Goal: Transaction & Acquisition: Purchase product/service

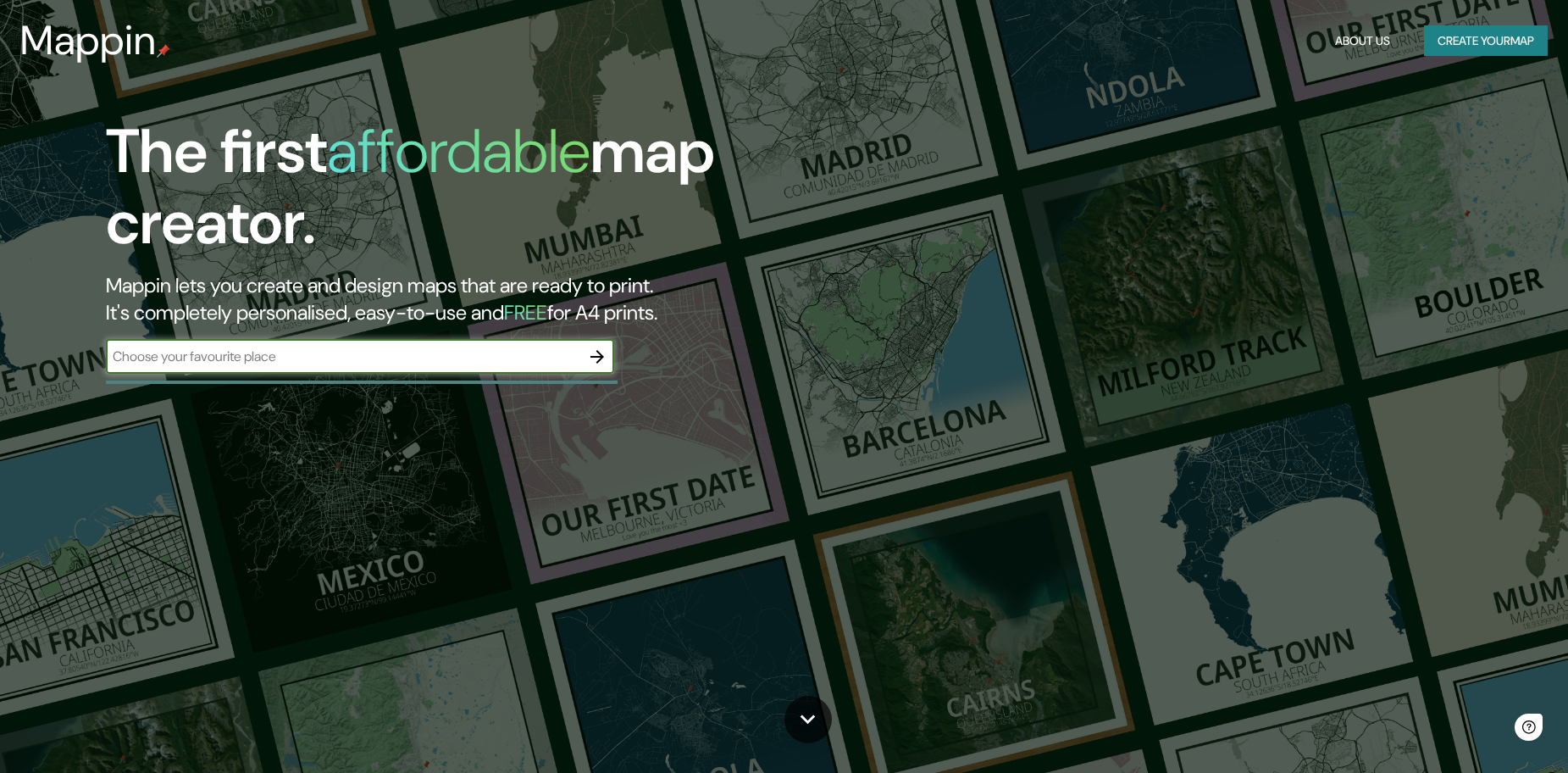
click at [305, 362] on input "text" at bounding box center [342, 356] width 474 height 20
type input "carabayllo"
click at [602, 354] on icon "button" at bounding box center [598, 357] width 21 height 21
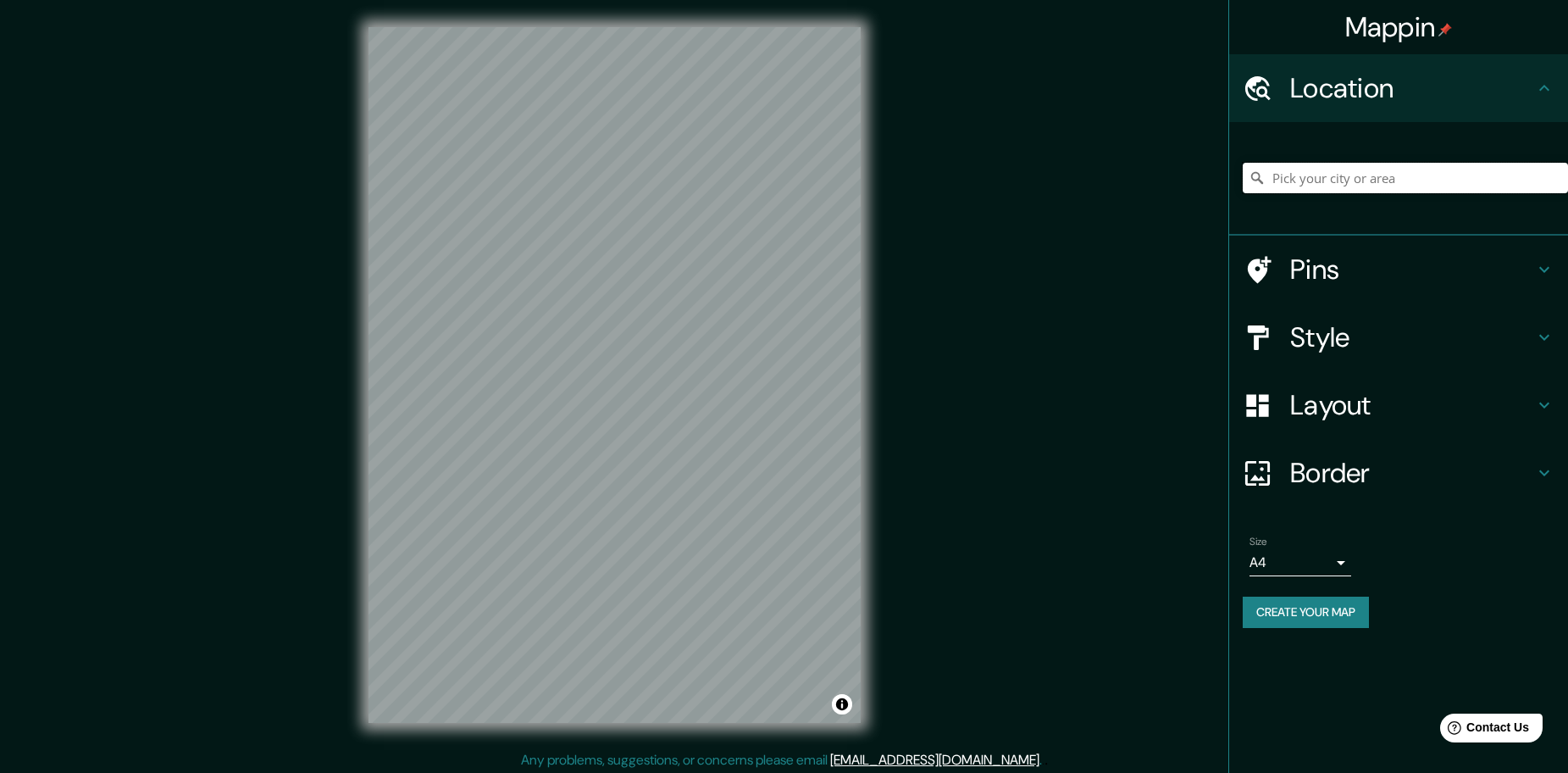
click at [1395, 167] on input "Pick your city or area" at bounding box center [1405, 178] width 325 height 30
click at [1511, 90] on h4 "Location" at bounding box center [1412, 88] width 244 height 34
click at [1443, 180] on input "Pick your city or area" at bounding box center [1405, 178] width 325 height 30
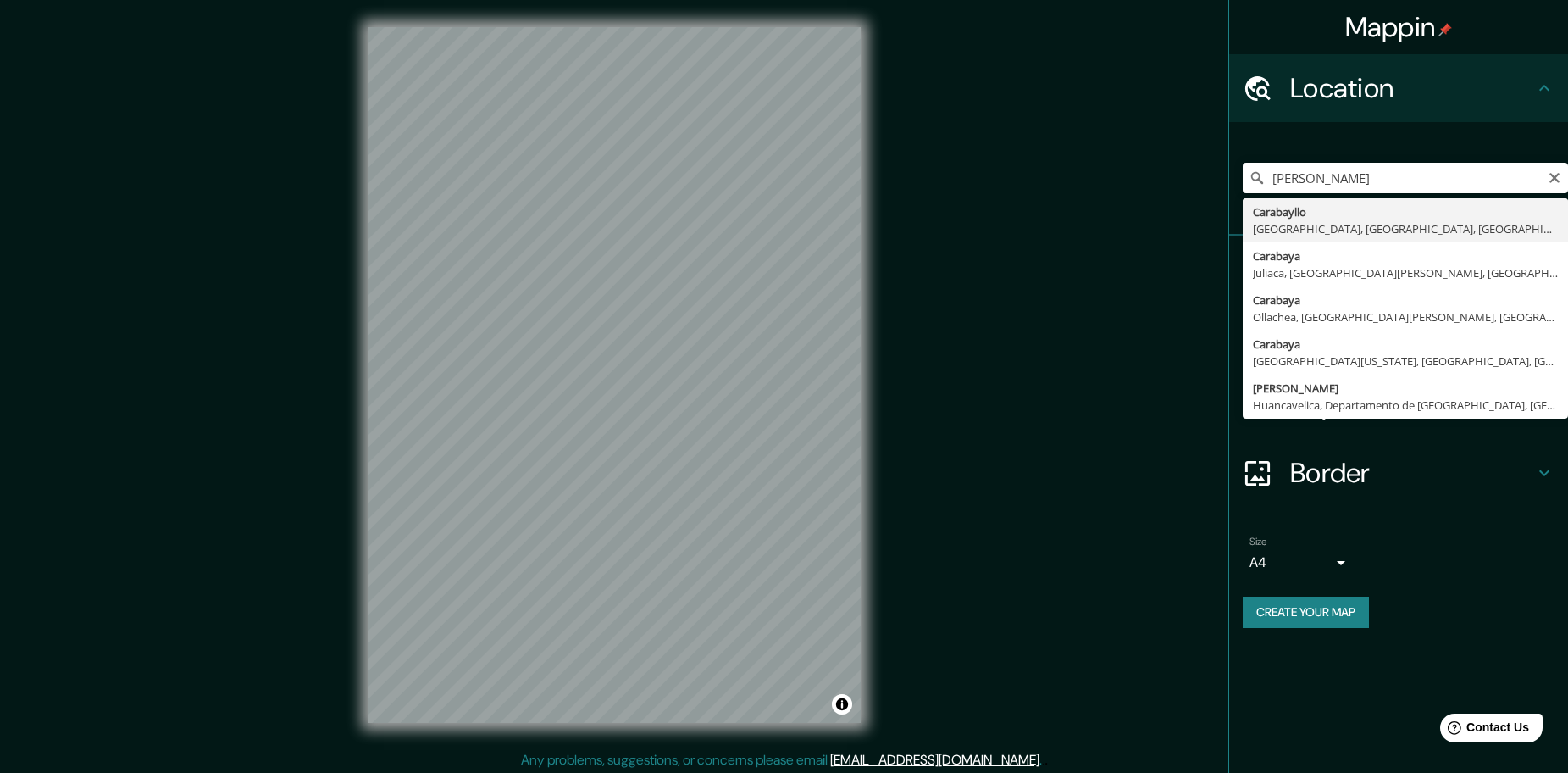
type input "Carabayllo, [GEOGRAPHIC_DATA], [GEOGRAPHIC_DATA], [GEOGRAPHIC_DATA]"
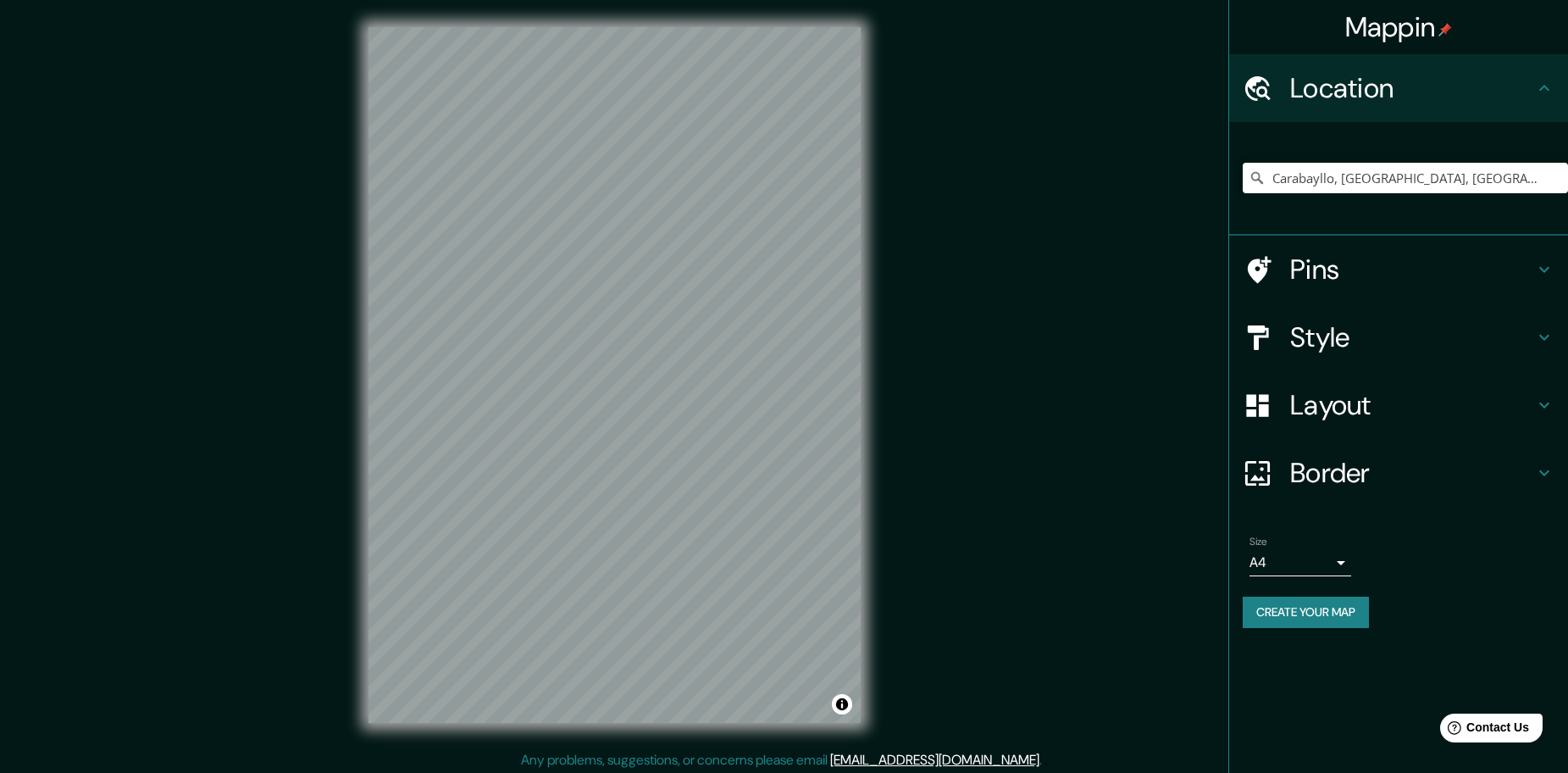
click at [1288, 279] on div at bounding box center [1266, 270] width 47 height 29
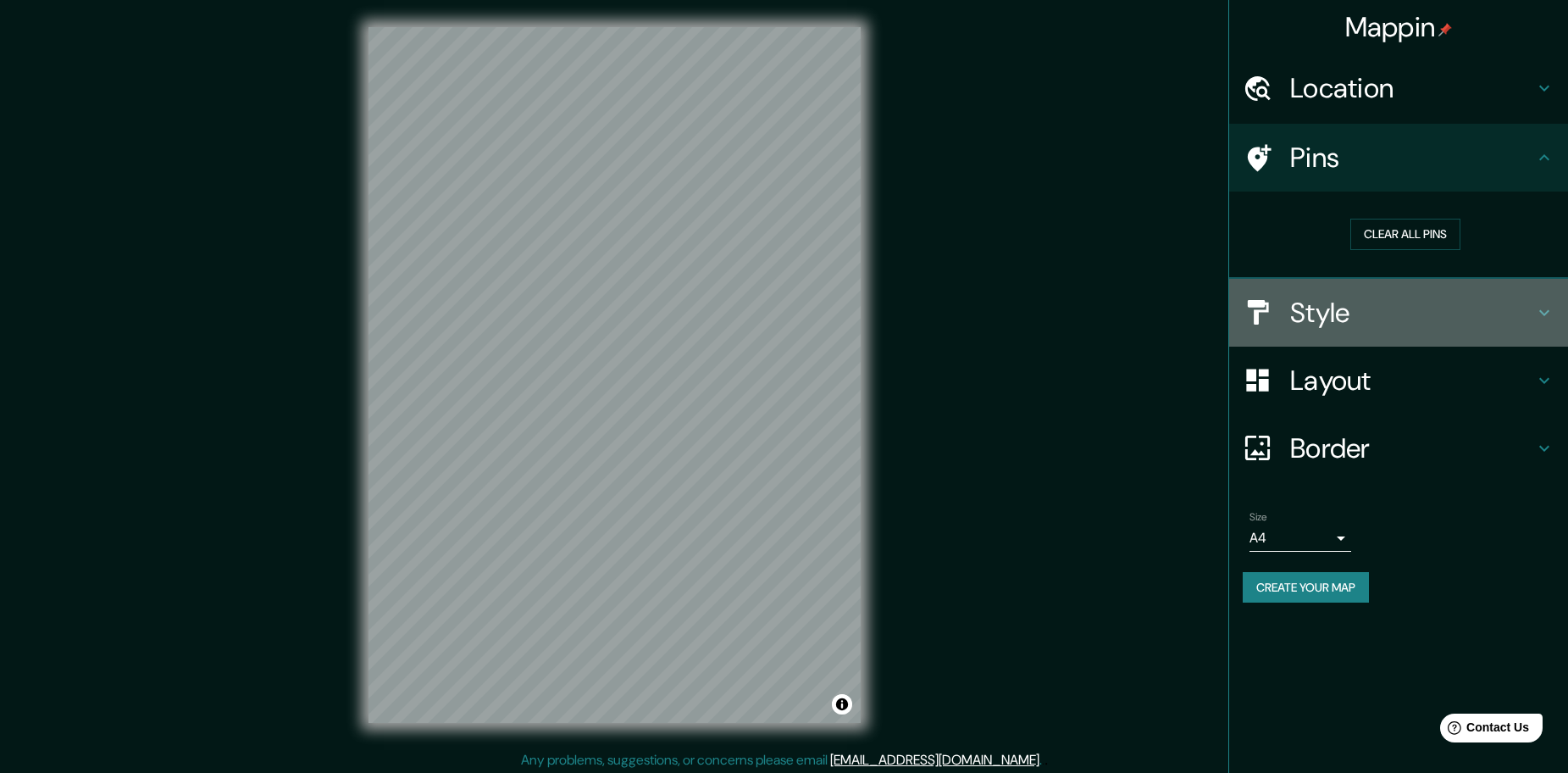
click at [1372, 328] on h4 "Style" at bounding box center [1412, 313] width 244 height 34
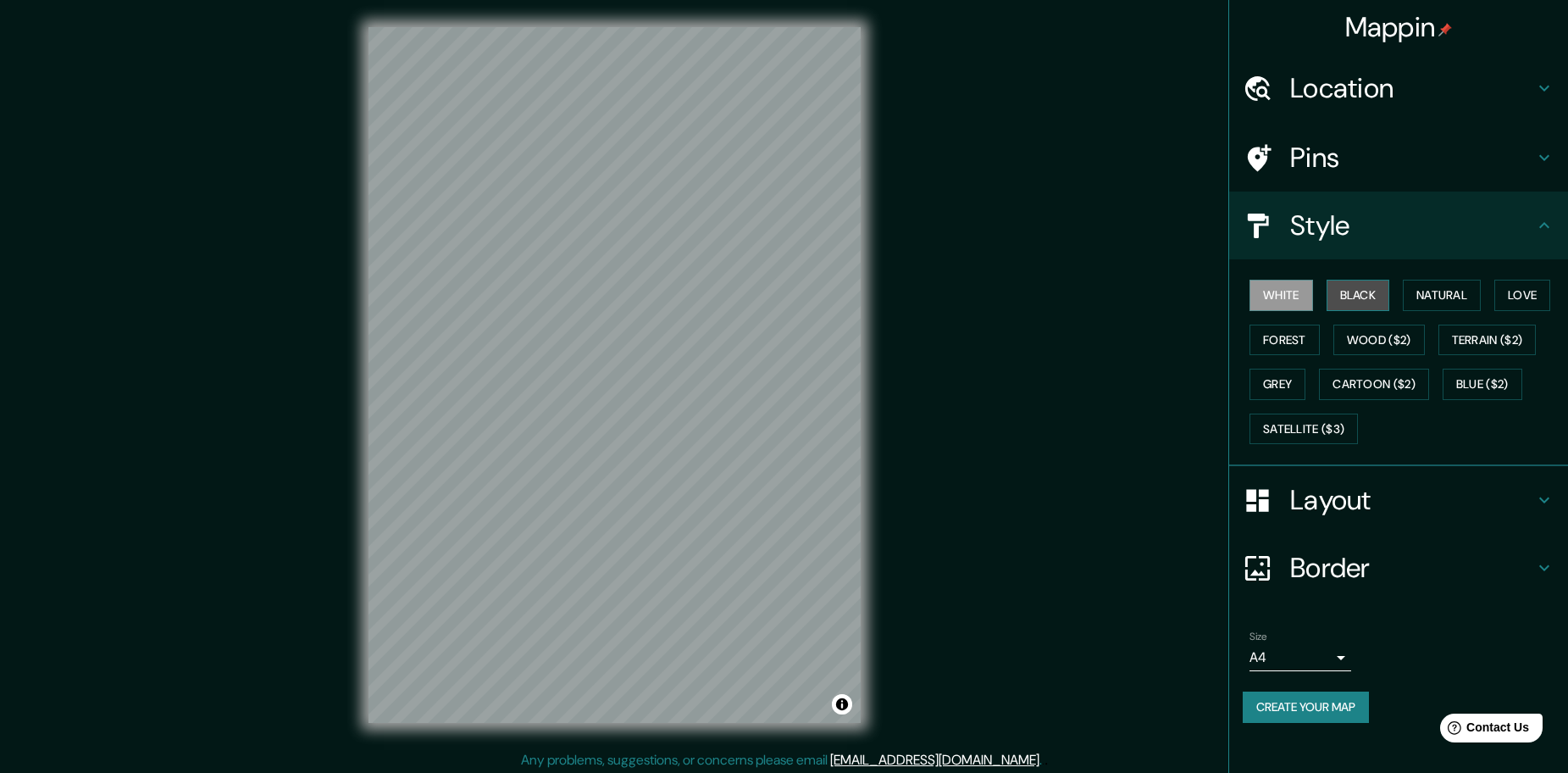
click at [1352, 300] on button "Black" at bounding box center [1358, 295] width 63 height 31
click at [1417, 292] on button "Natural" at bounding box center [1442, 295] width 78 height 31
click at [1517, 289] on button "Love" at bounding box center [1522, 295] width 56 height 31
click at [1459, 293] on button "Natural" at bounding box center [1442, 295] width 78 height 31
click at [1300, 341] on button "Forest" at bounding box center [1285, 339] width 71 height 31
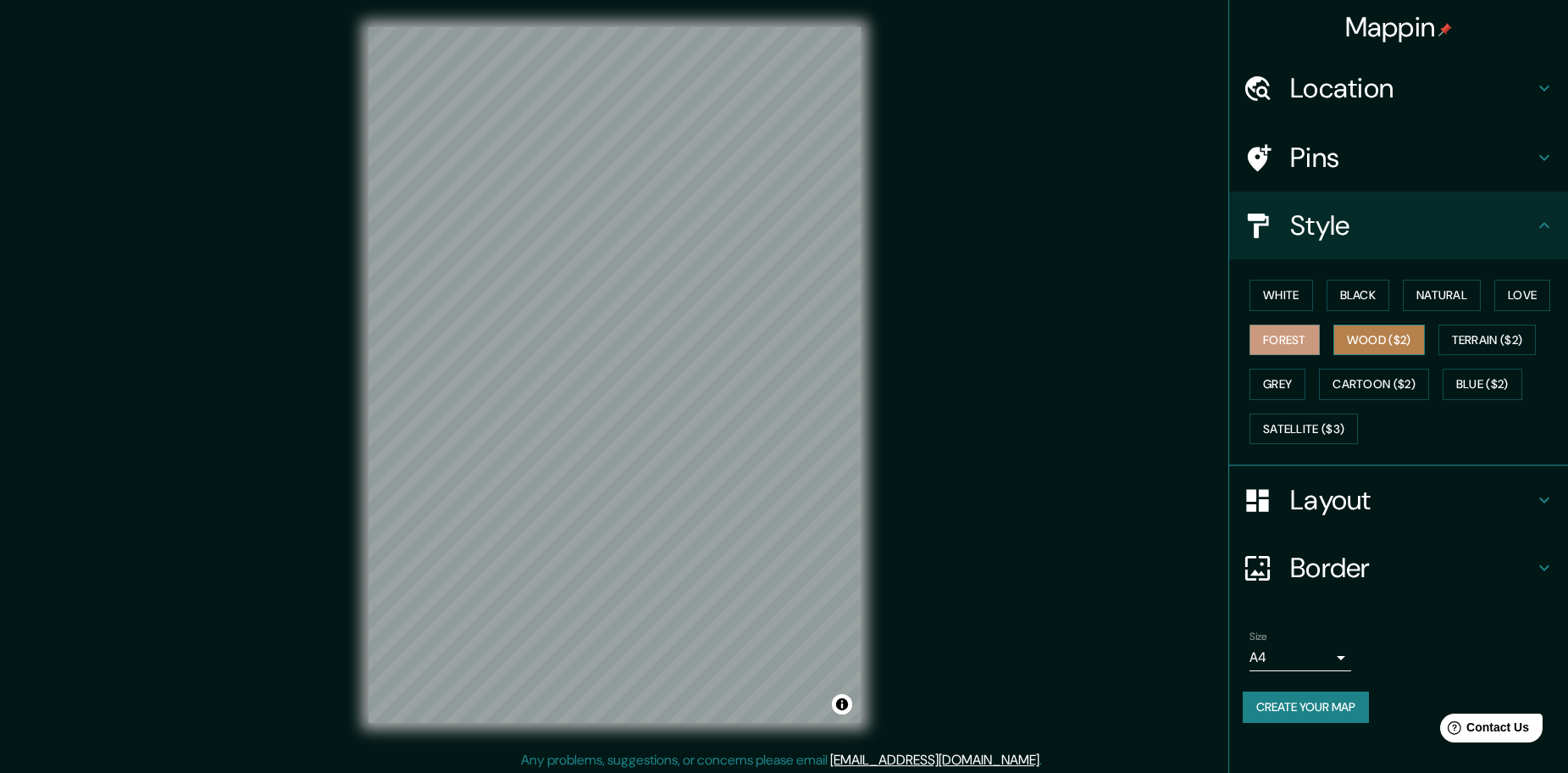
click at [1367, 332] on button "Wood ($2)" at bounding box center [1379, 339] width 91 height 31
click at [1464, 347] on button "Terrain ($2)" at bounding box center [1488, 339] width 98 height 31
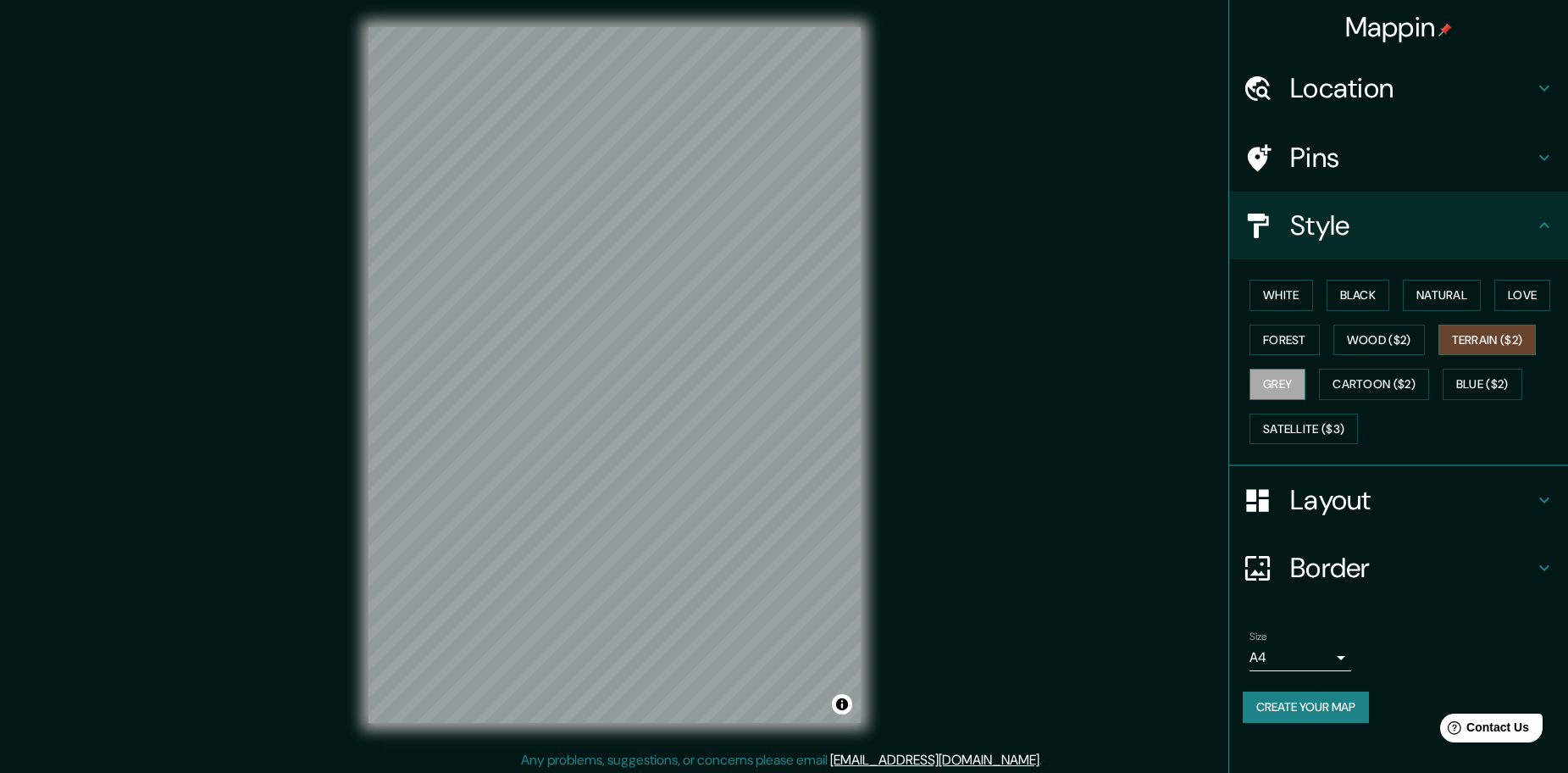
click at [1276, 388] on button "Grey" at bounding box center [1278, 384] width 56 height 31
click at [1417, 293] on button "Natural" at bounding box center [1442, 295] width 78 height 31
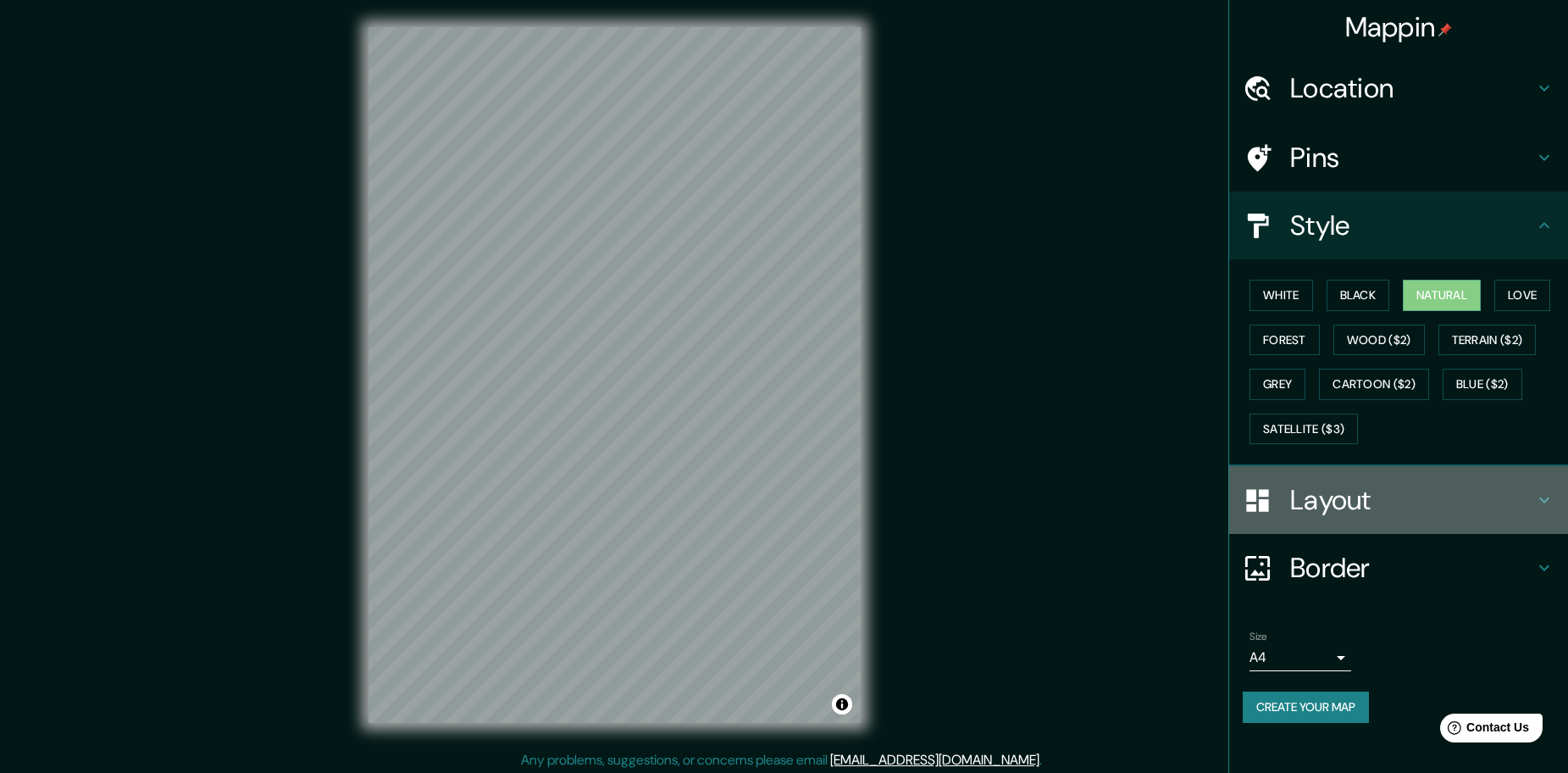
click at [1329, 511] on h4 "Layout" at bounding box center [1412, 500] width 244 height 34
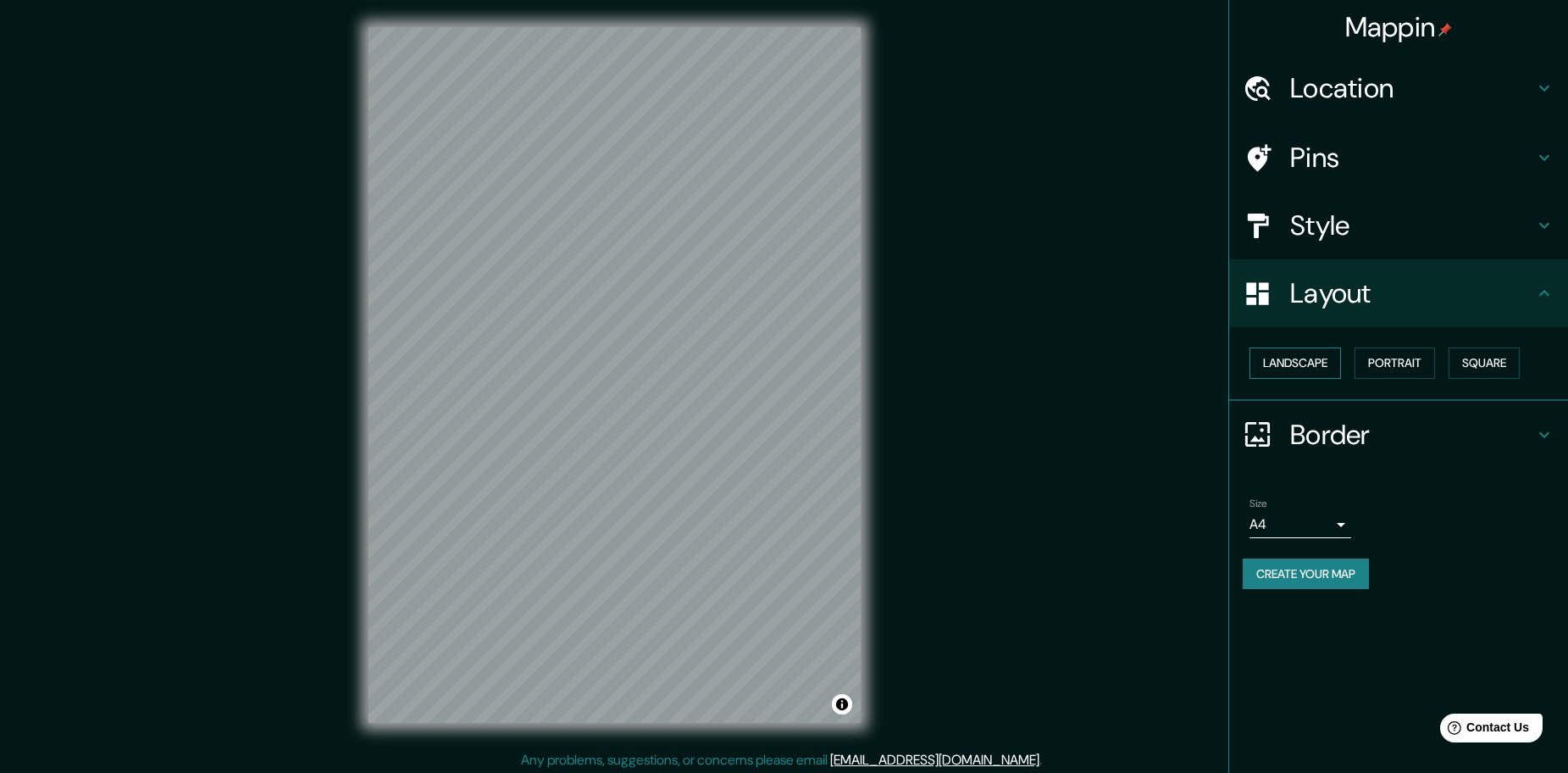
click at [1297, 369] on button "Landscape" at bounding box center [1296, 362] width 91 height 31
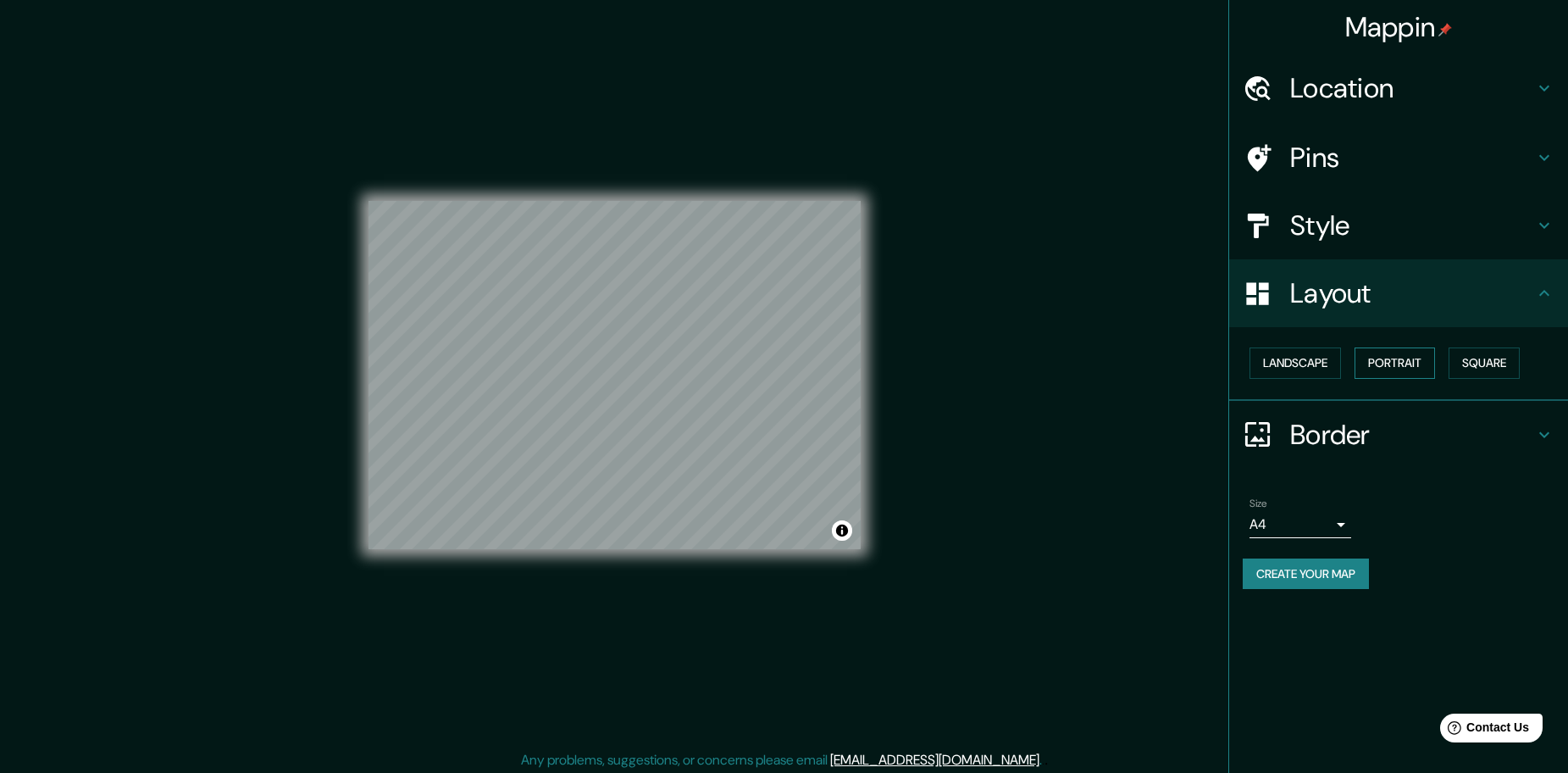
click at [1386, 368] on button "Portrait" at bounding box center [1395, 362] width 80 height 31
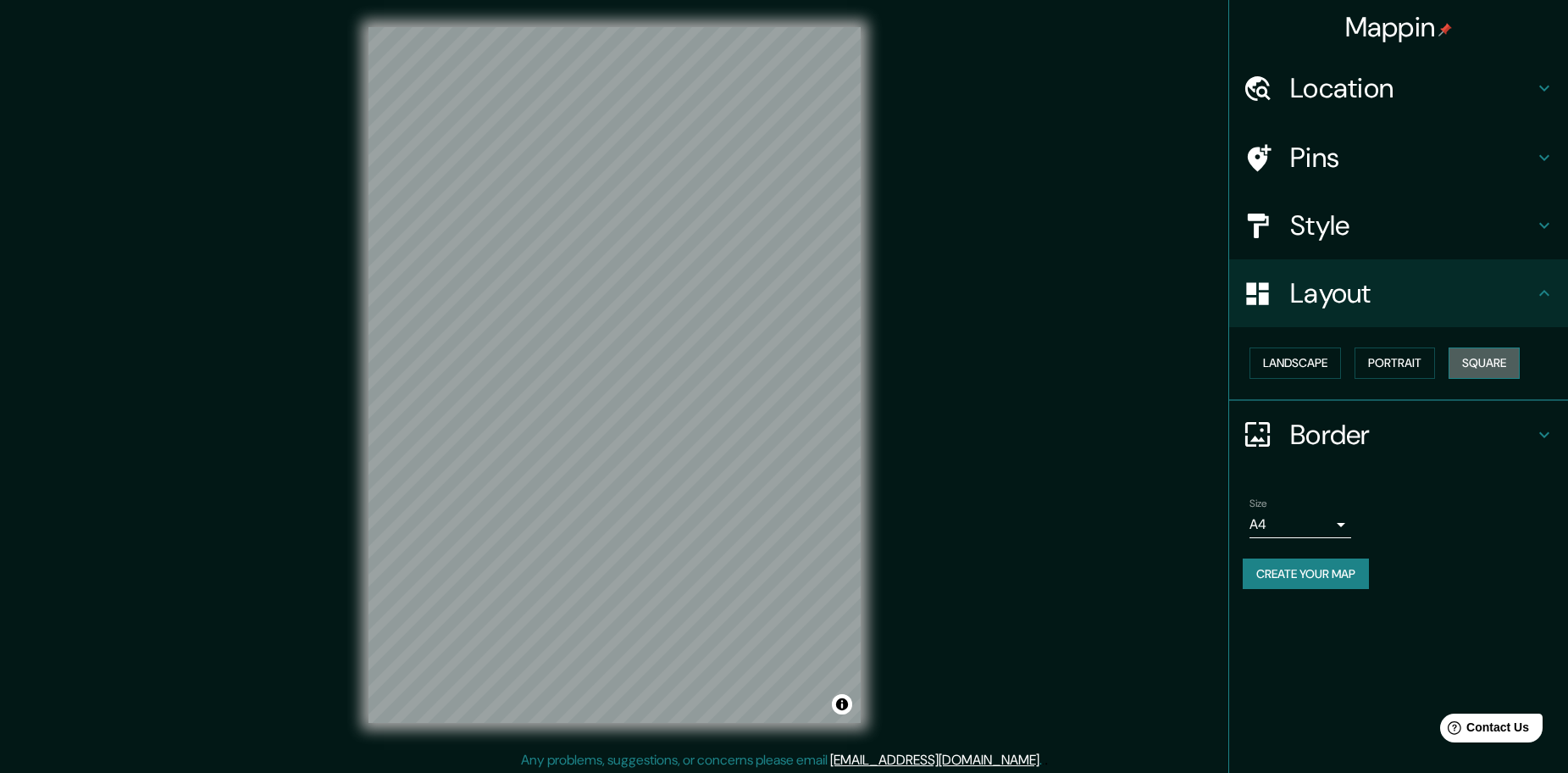
click at [1470, 354] on button "Square" at bounding box center [1484, 362] width 71 height 31
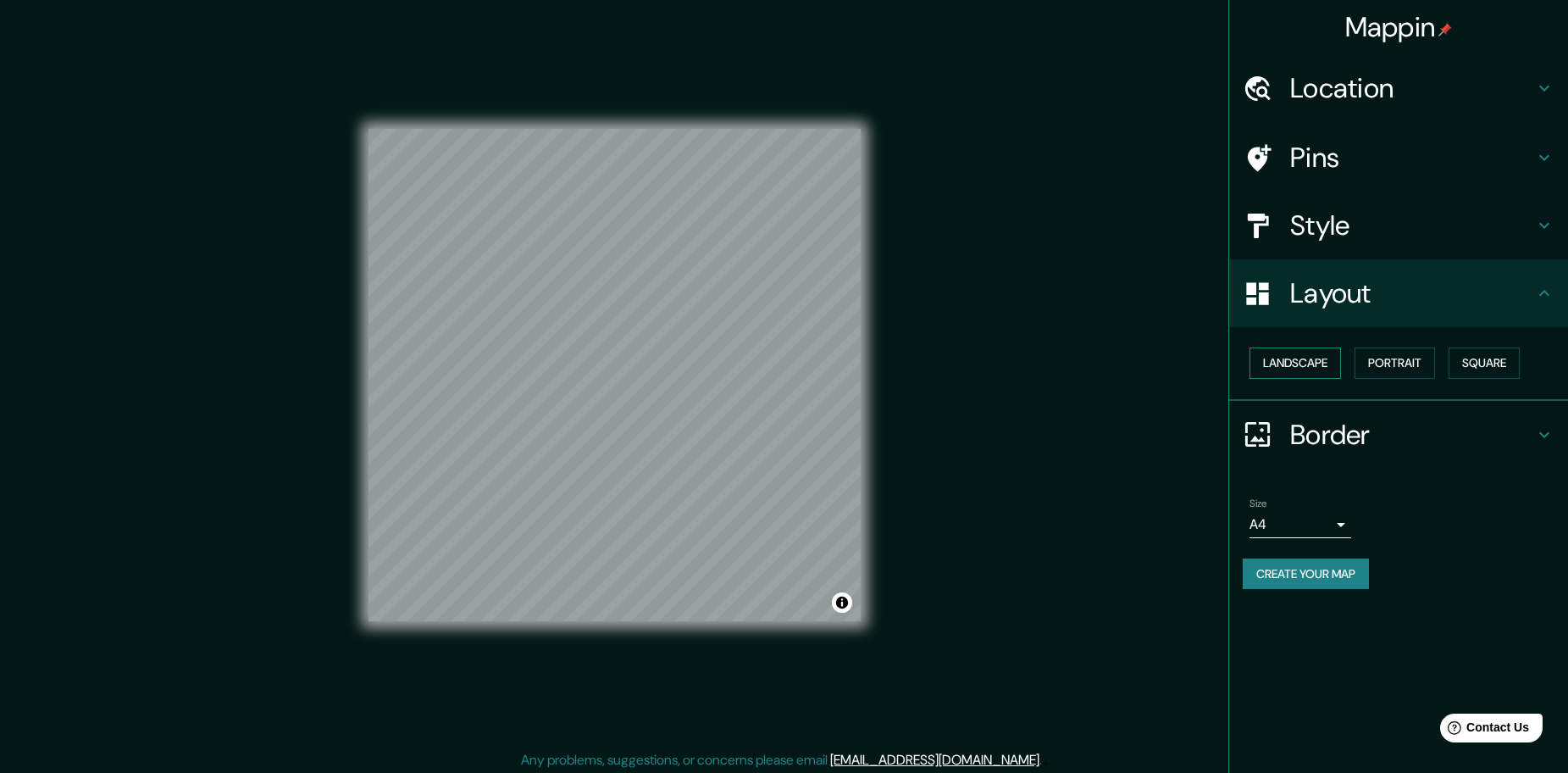
click at [1279, 363] on button "Landscape" at bounding box center [1296, 362] width 91 height 31
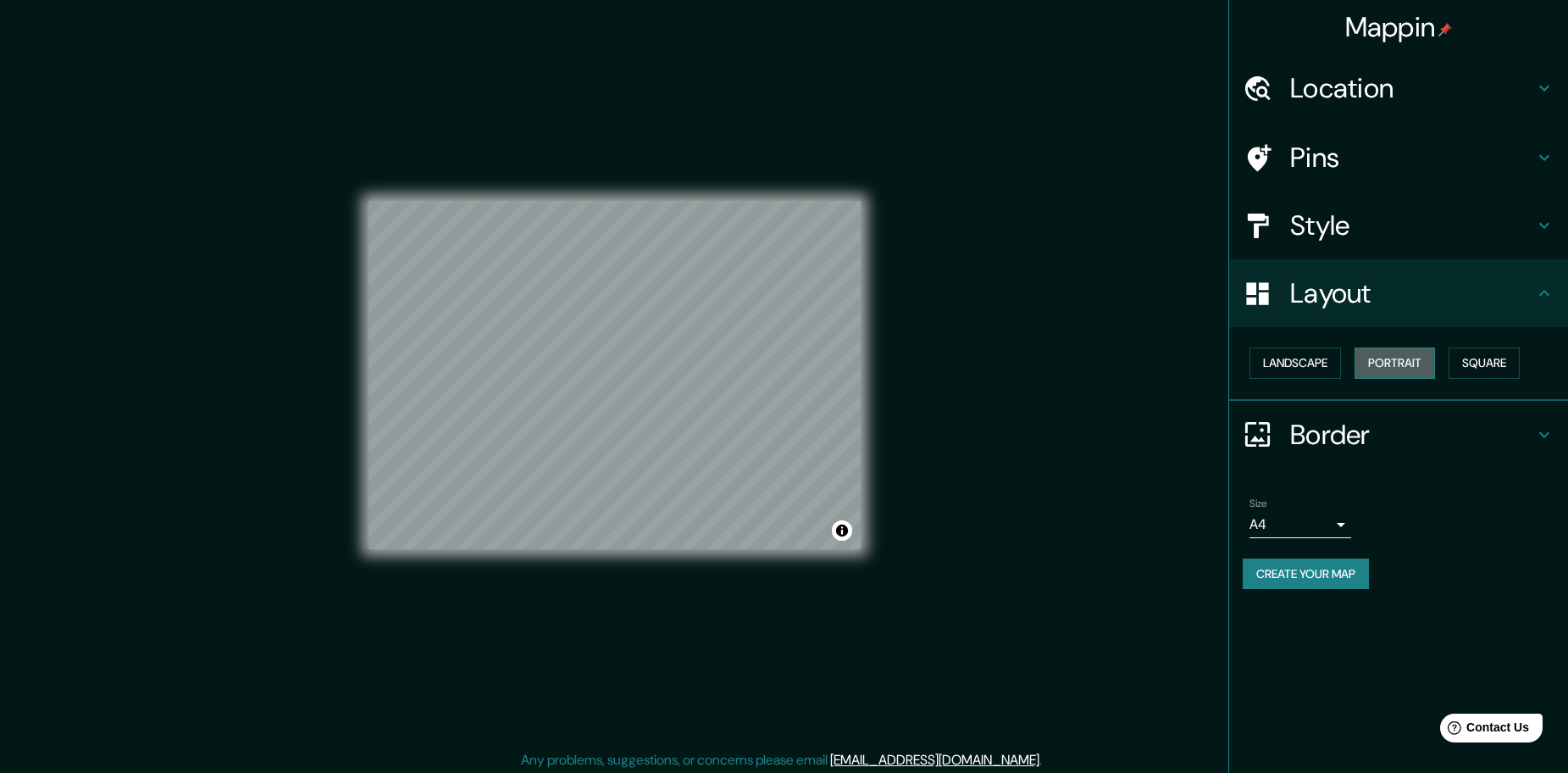
click at [1411, 362] on button "Portrait" at bounding box center [1395, 362] width 80 height 31
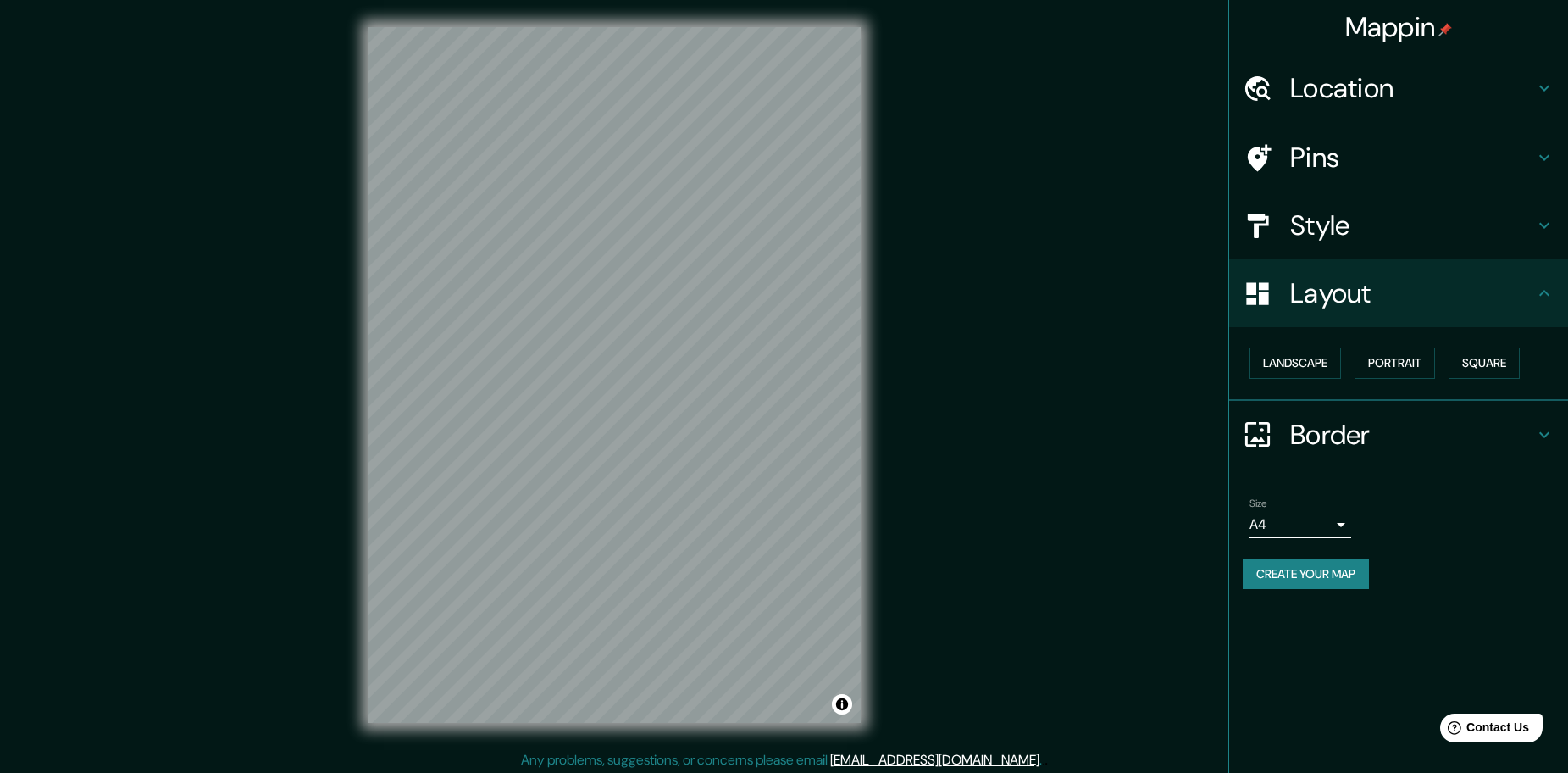
click at [1336, 438] on h4 "Border" at bounding box center [1412, 435] width 244 height 34
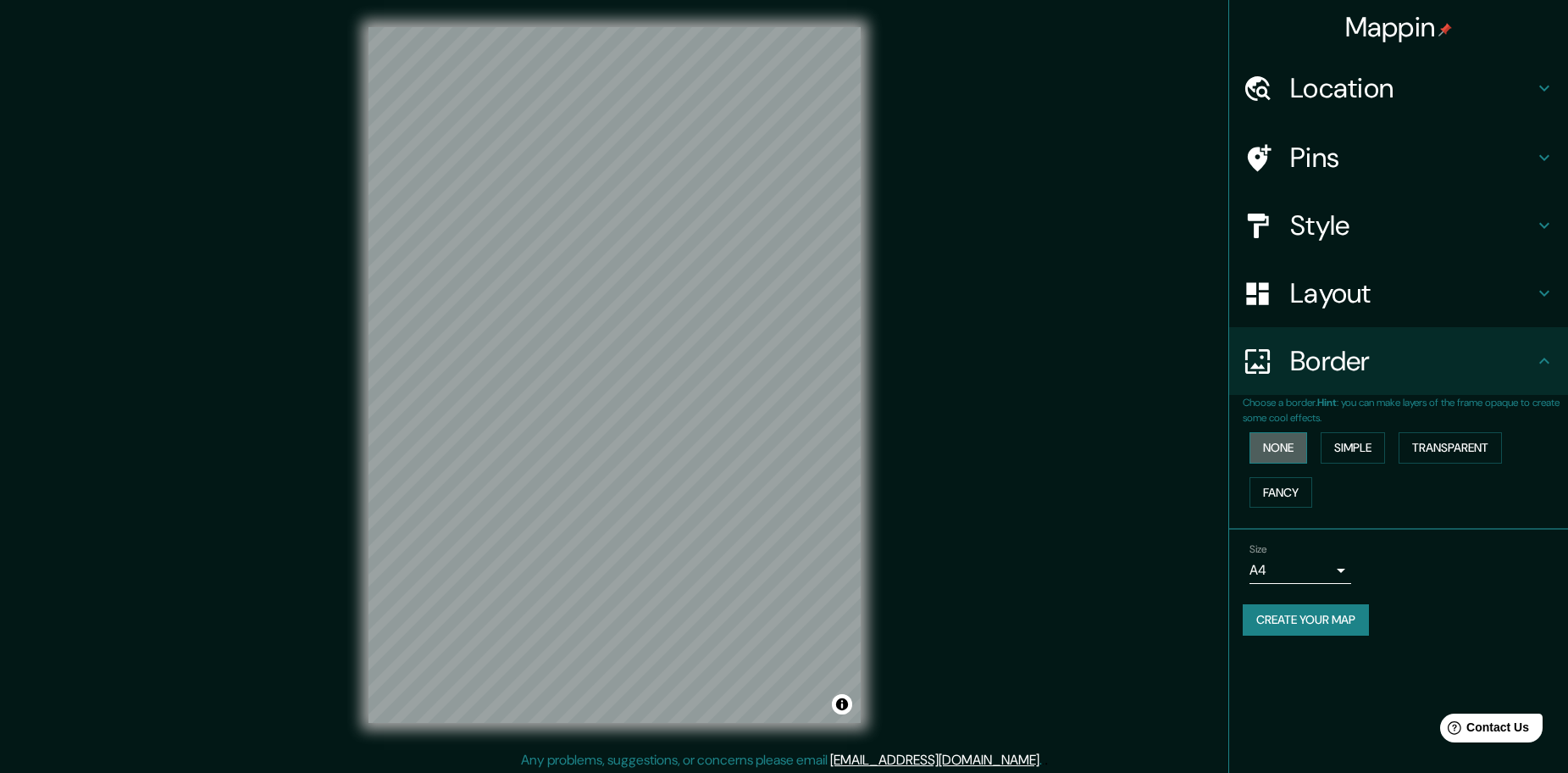
click at [1295, 455] on button "None" at bounding box center [1279, 447] width 58 height 31
click at [1350, 449] on button "Simple" at bounding box center [1353, 447] width 64 height 31
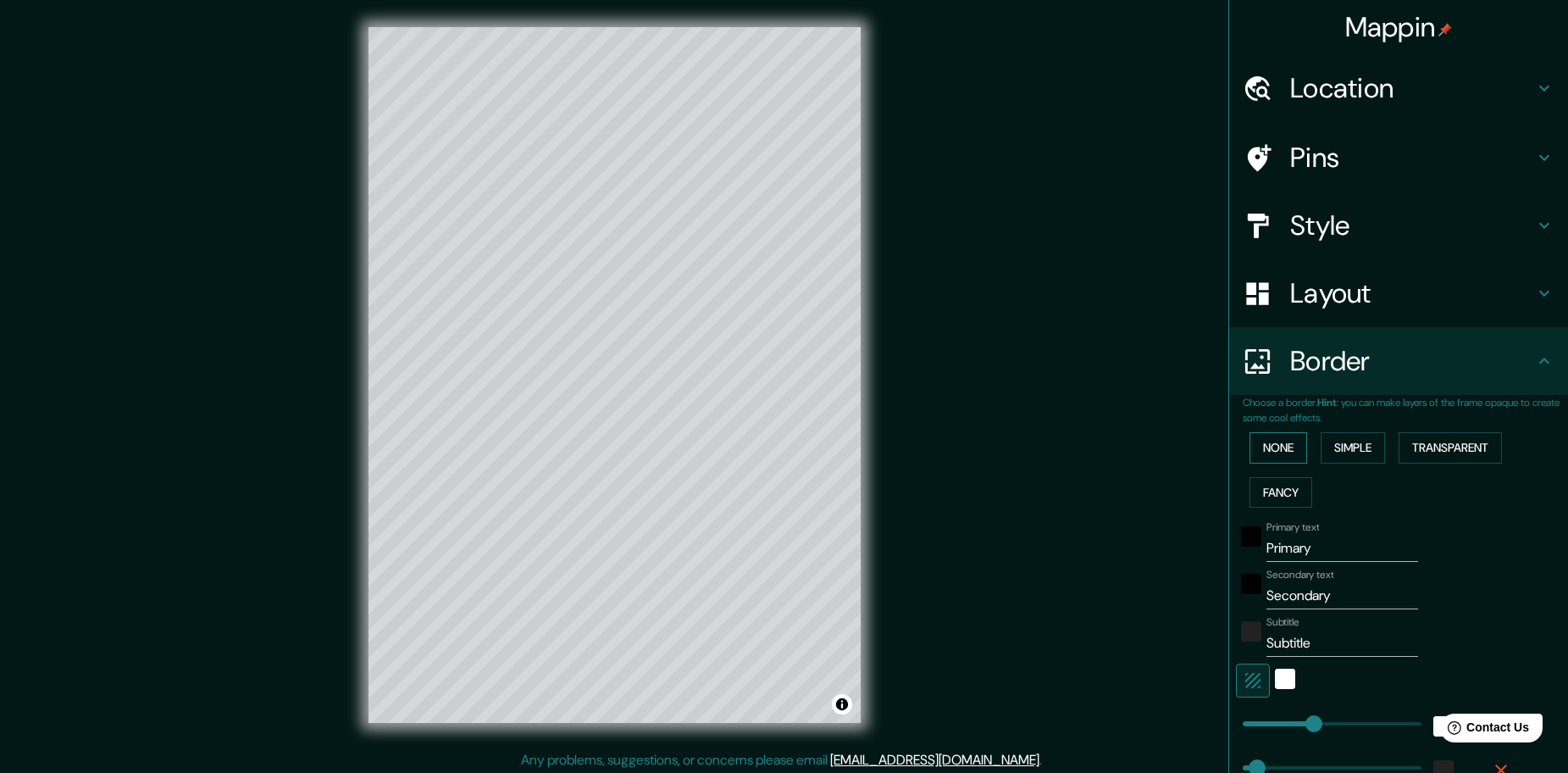
click at [1296, 433] on div "None Simple Transparent Fancy" at bounding box center [1405, 469] width 325 height 89
click at [1267, 450] on button "None" at bounding box center [1279, 447] width 58 height 31
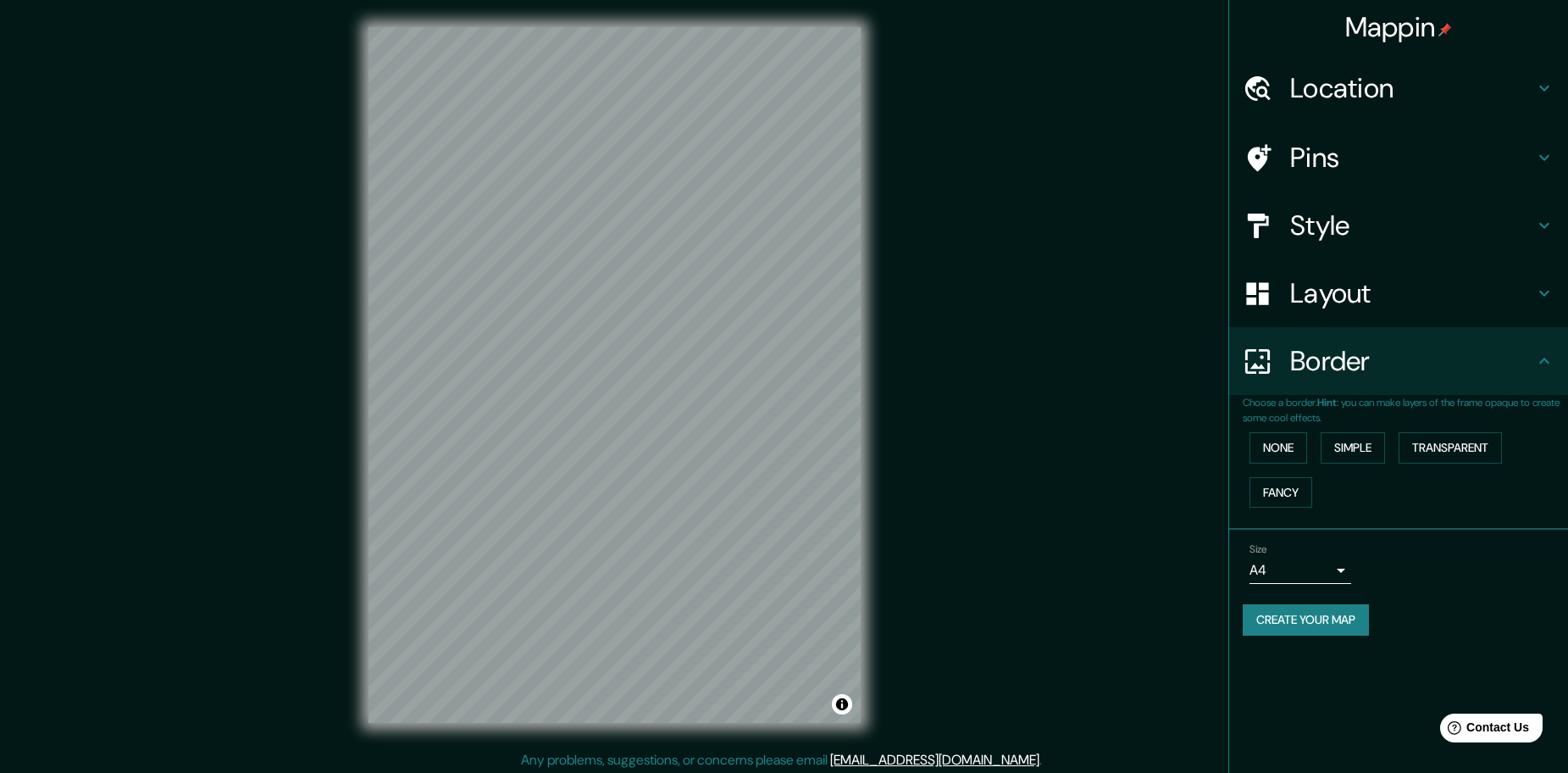
click at [1350, 431] on div "None Simple Transparent Fancy" at bounding box center [1405, 469] width 325 height 89
click at [1365, 448] on button "Simple" at bounding box center [1353, 447] width 64 height 31
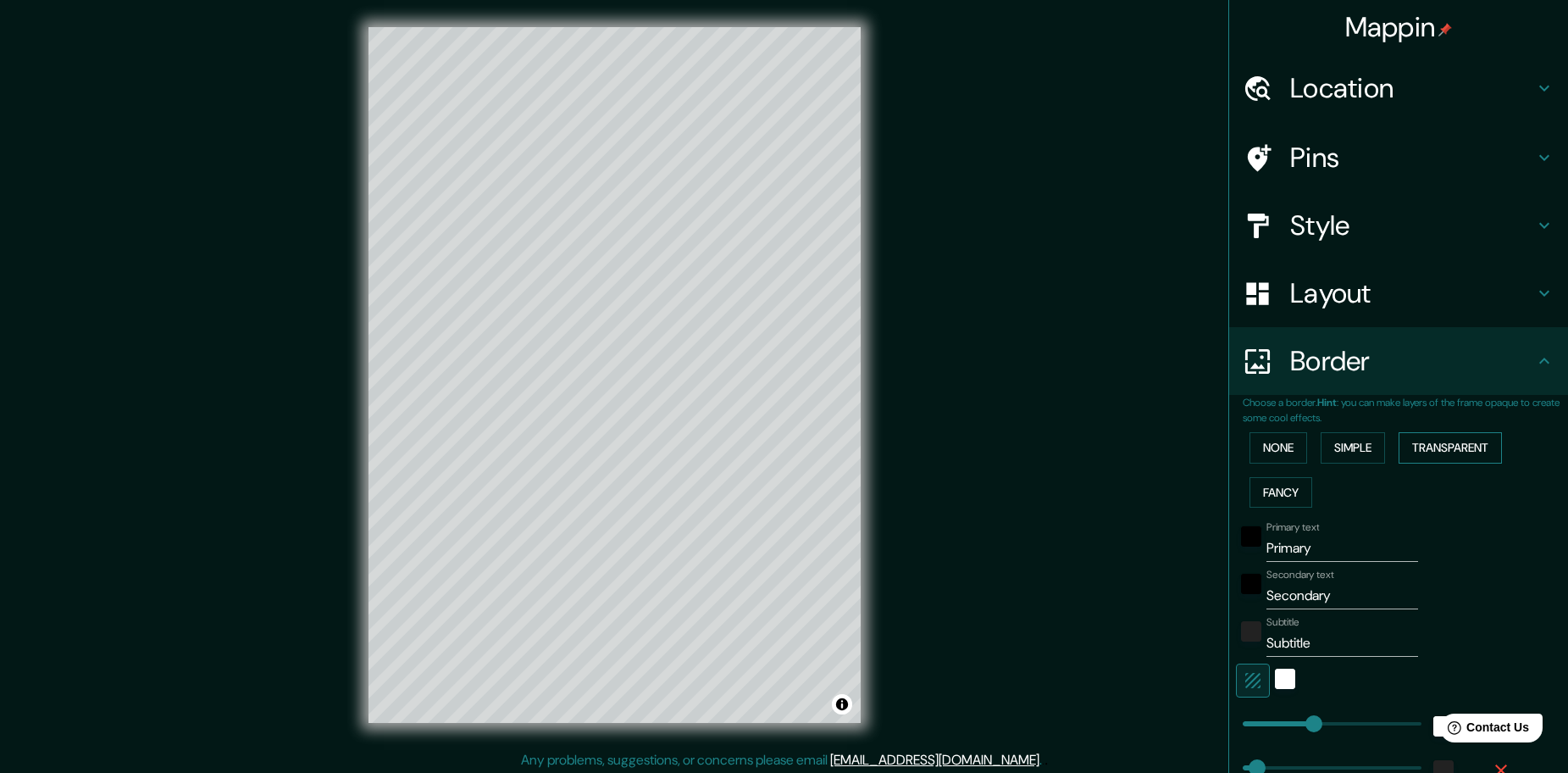
click at [1431, 446] on button "Transparent" at bounding box center [1451, 447] width 104 height 31
click at [1275, 449] on button "None" at bounding box center [1279, 447] width 58 height 31
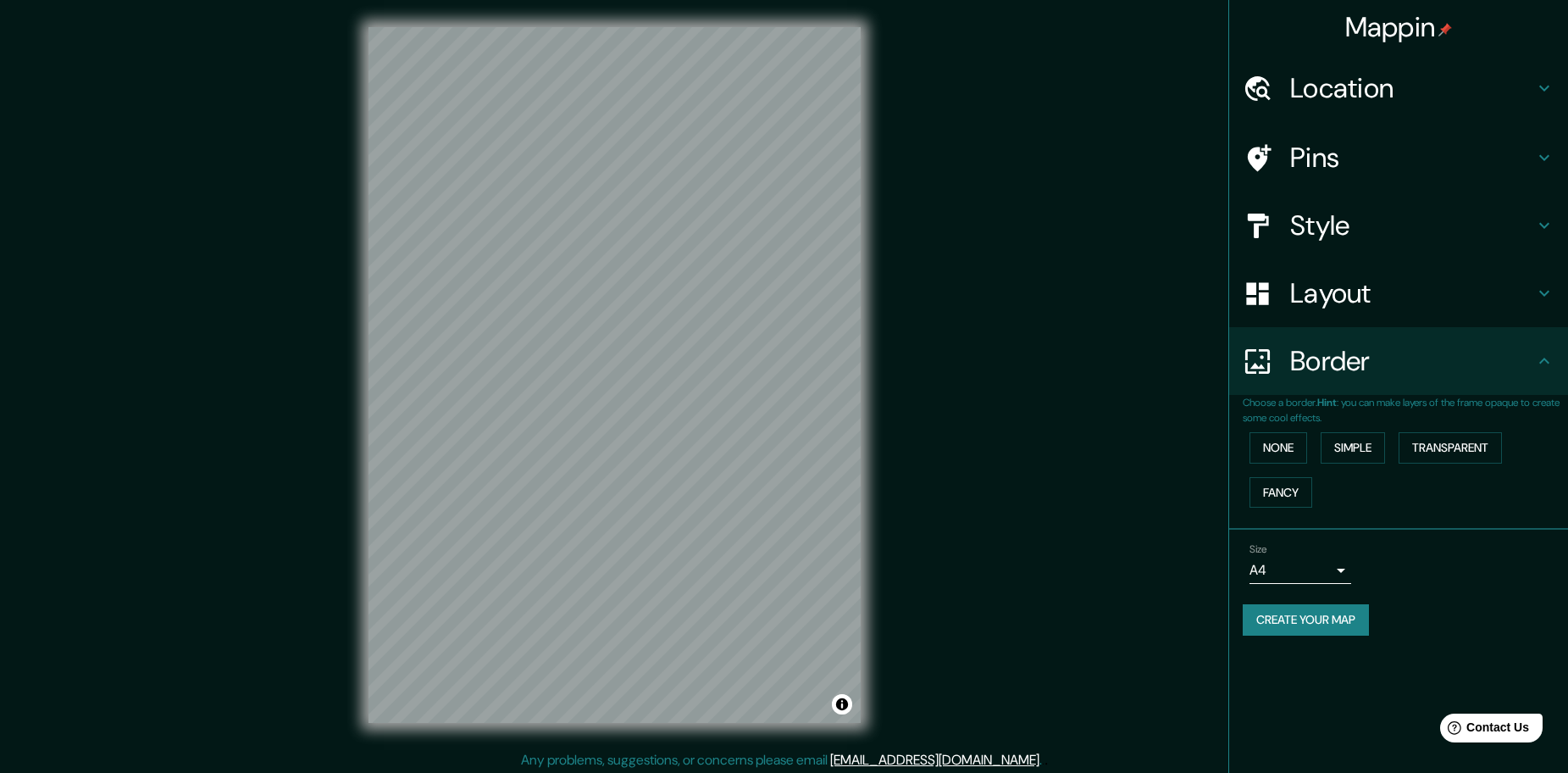
click at [1319, 369] on h4 "Border" at bounding box center [1412, 361] width 244 height 34
click at [877, 716] on div "© Mapbox © OpenStreetMap Improve this map" at bounding box center [615, 374] width 547 height 749
